Goal: Find specific page/section: Find specific page/section

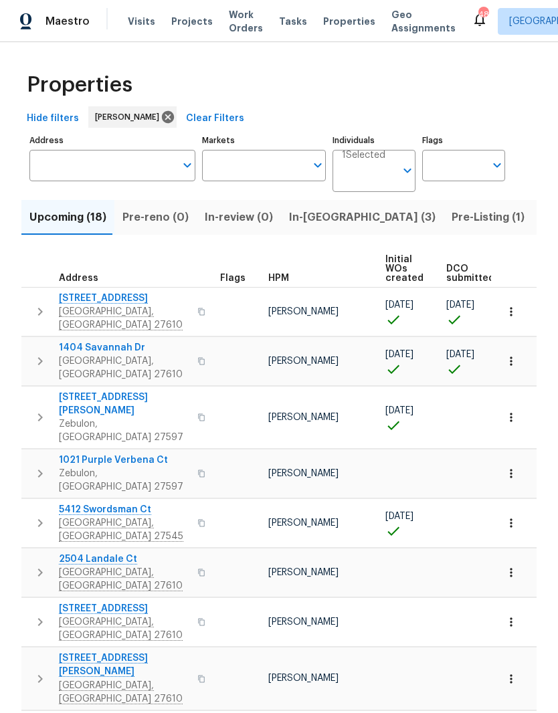
click at [148, 165] on input "Address" at bounding box center [102, 165] width 146 height 31
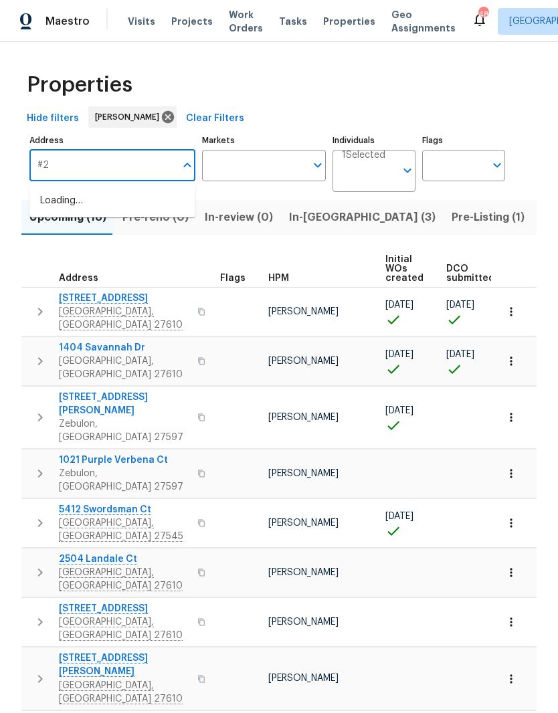
type input "#"
type input "210 Clearwater"
click at [128, 213] on li "210 Clearwater Ct Clayton NC 27520" at bounding box center [112, 201] width 166 height 23
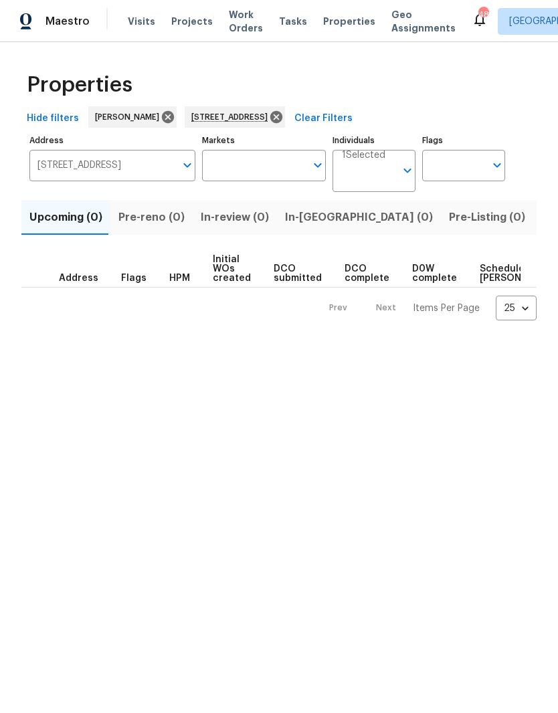
click at [541, 225] on span "Listed (1)" at bounding box center [565, 217] width 48 height 19
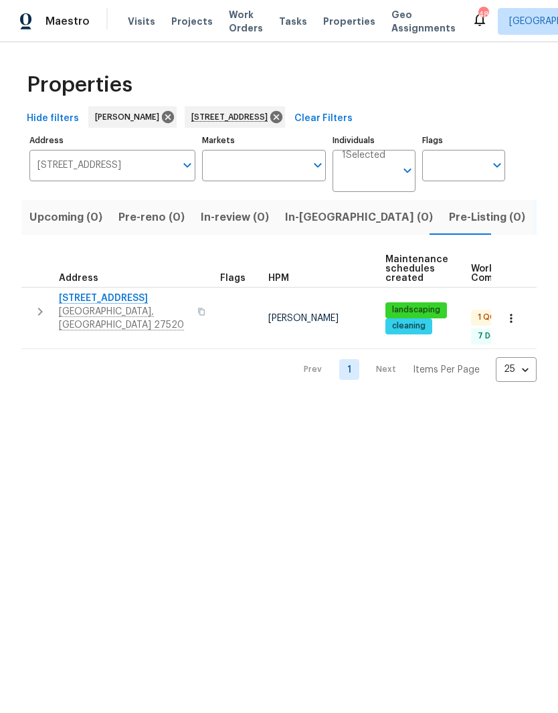
click at [80, 303] on span "[STREET_ADDRESS]" at bounding box center [124, 298] width 130 height 13
click at [284, 122] on icon at bounding box center [276, 117] width 15 height 15
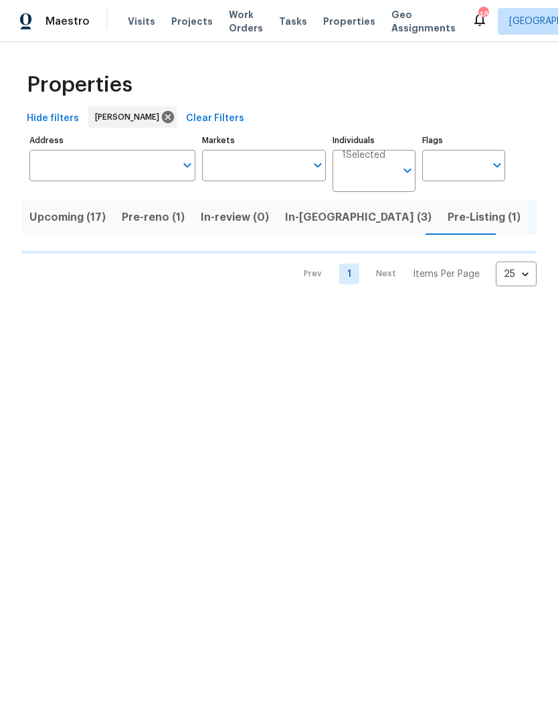
click at [172, 224] on span "Pre-reno (1)" at bounding box center [153, 217] width 63 height 19
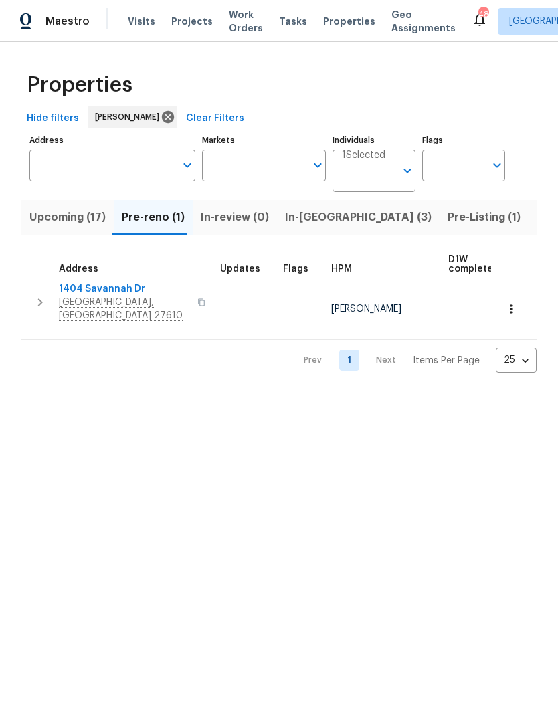
click at [516, 302] on icon "button" at bounding box center [510, 308] width 13 height 13
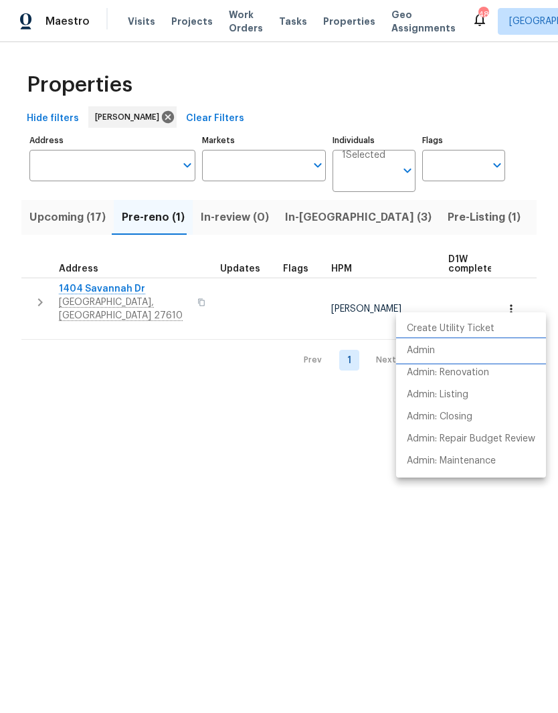
click at [485, 353] on li "Admin" at bounding box center [471, 351] width 150 height 22
click at [52, 221] on div at bounding box center [279, 356] width 558 height 713
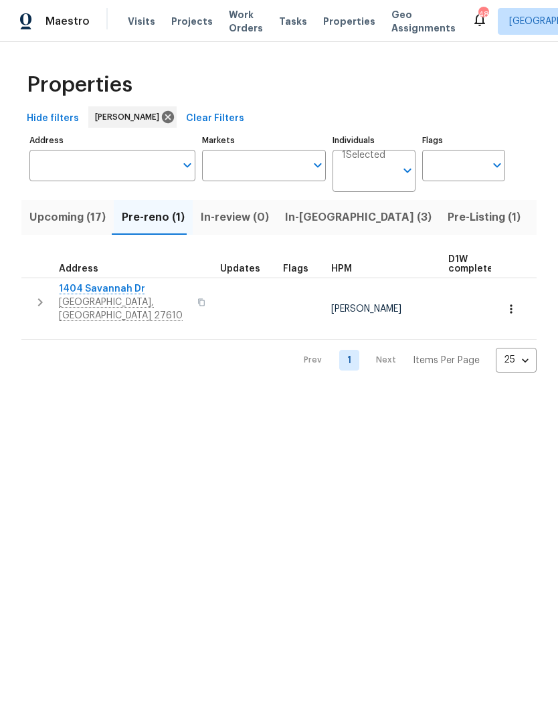
click at [51, 215] on span "Upcoming (17)" at bounding box center [67, 217] width 76 height 19
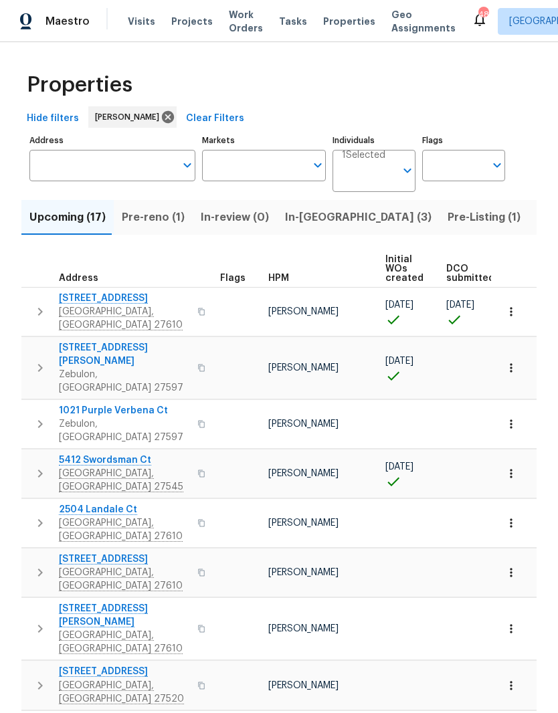
click at [511, 310] on icon "button" at bounding box center [511, 311] width 2 height 9
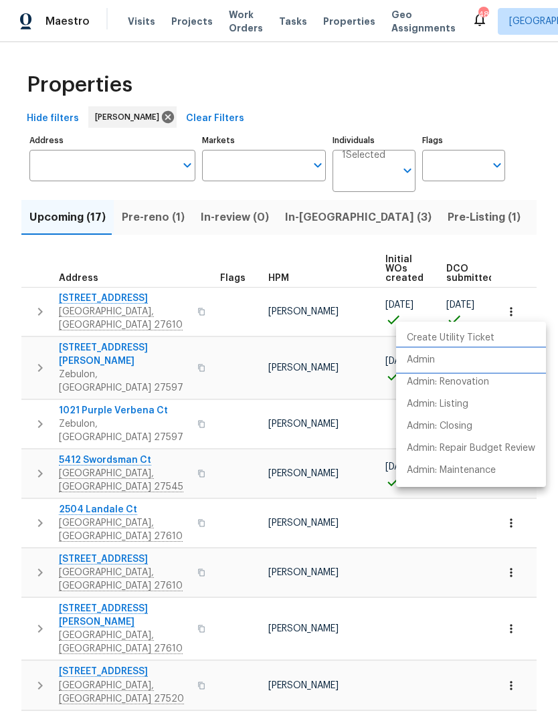
click at [470, 361] on li "Admin" at bounding box center [471, 360] width 150 height 22
click at [75, 306] on div at bounding box center [279, 356] width 558 height 713
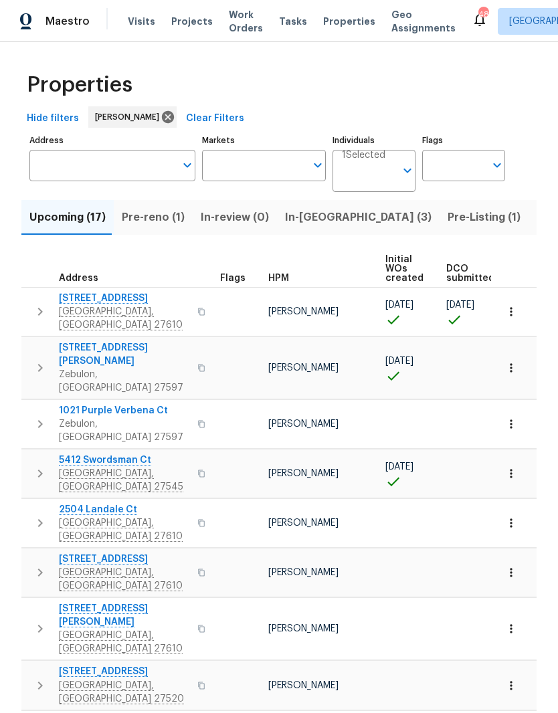
click at [78, 306] on span "Raleigh, NC 27610" at bounding box center [124, 318] width 130 height 27
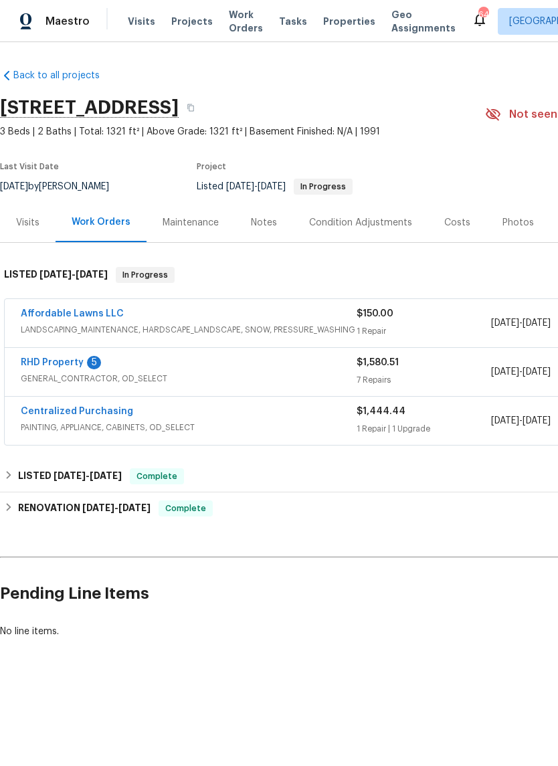
click at [45, 318] on link "Affordable Lawns LLC" at bounding box center [72, 313] width 103 height 9
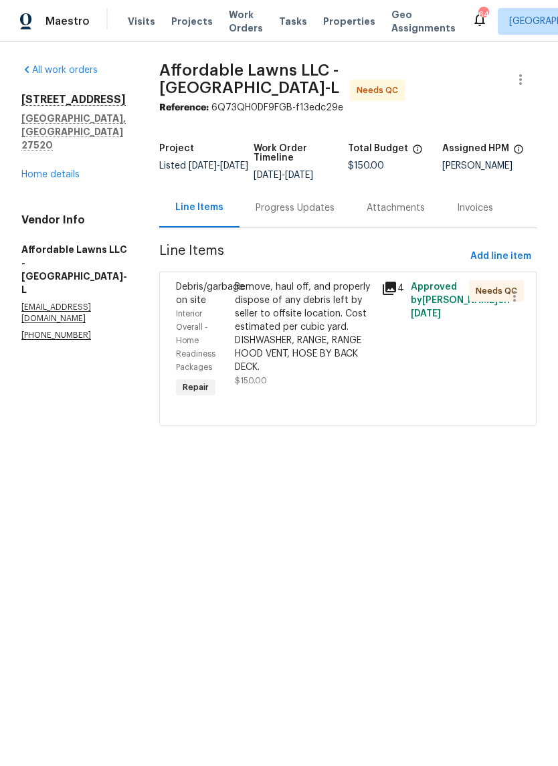
click at [32, 70] on link "All work orders" at bounding box center [59, 70] width 76 height 9
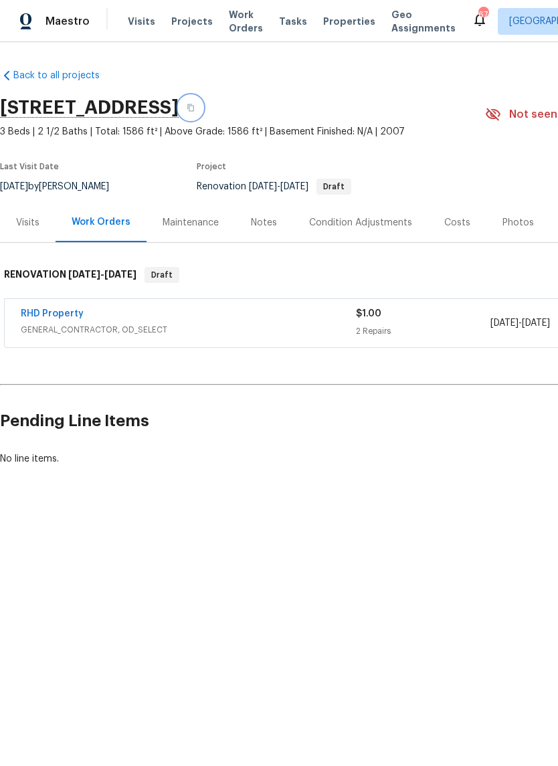
click at [203, 107] on button "button" at bounding box center [191, 108] width 24 height 24
